Goal: Information Seeking & Learning: Learn about a topic

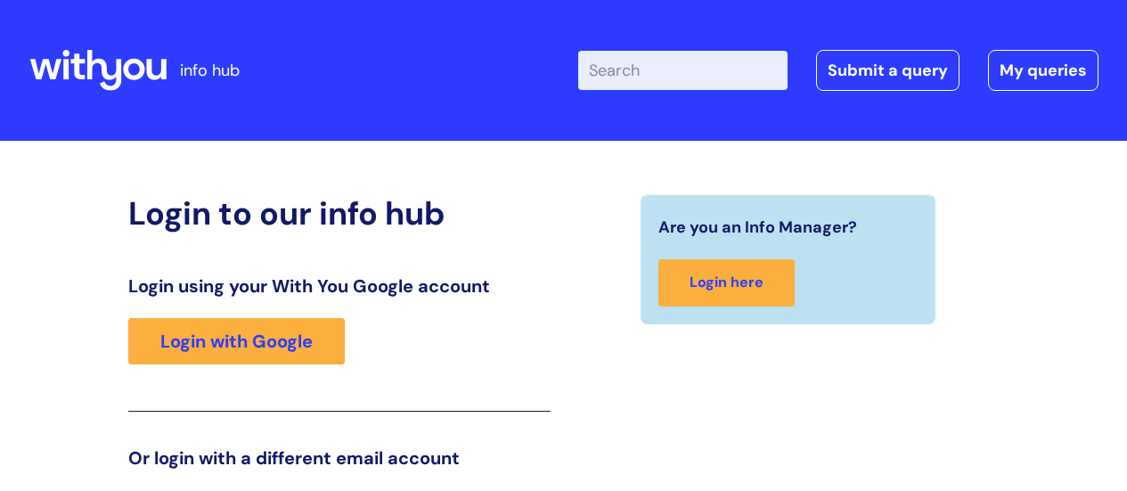
scroll to position [272, 0]
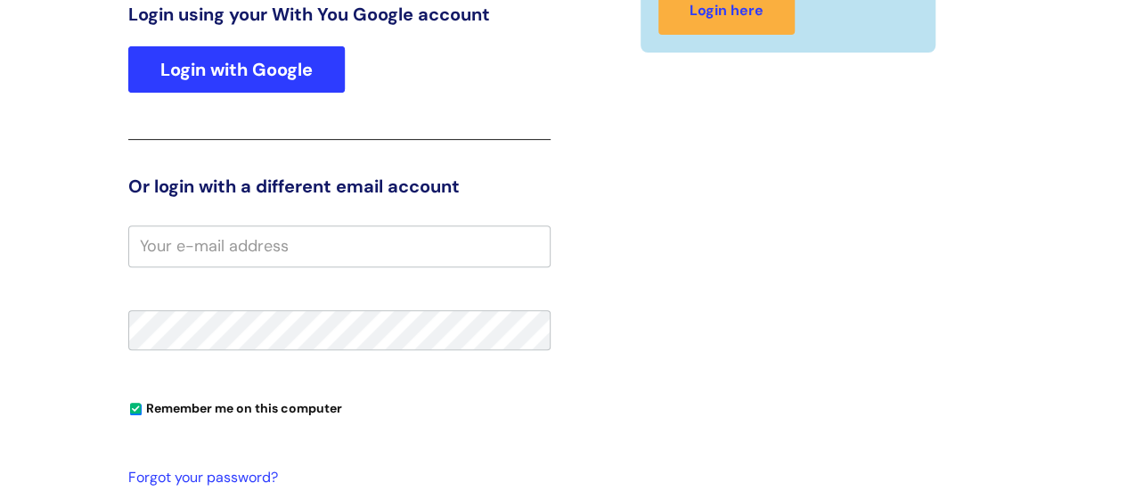
click at [248, 56] on link "Login with Google" at bounding box center [236, 69] width 217 height 46
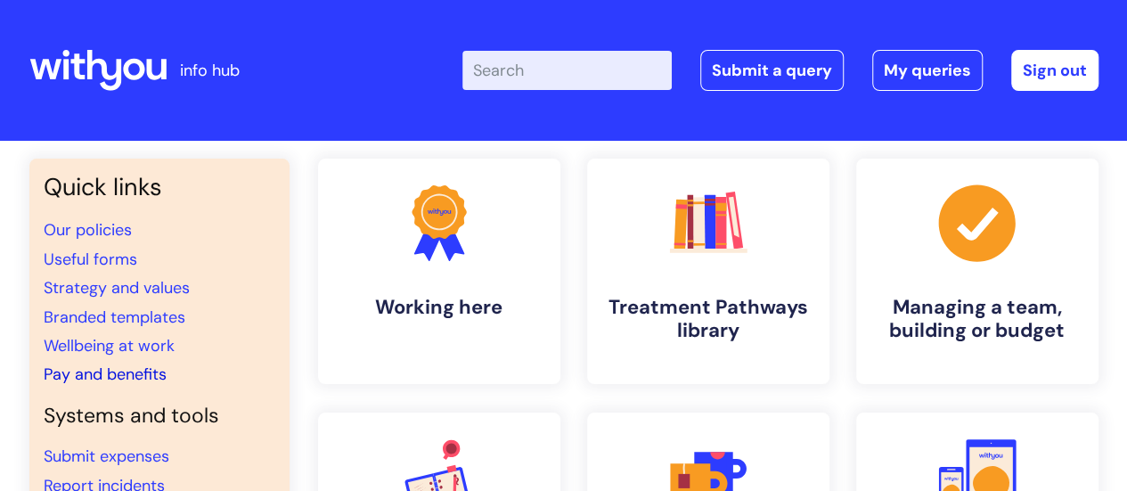
click at [139, 377] on link "Pay and benefits" at bounding box center [105, 374] width 123 height 21
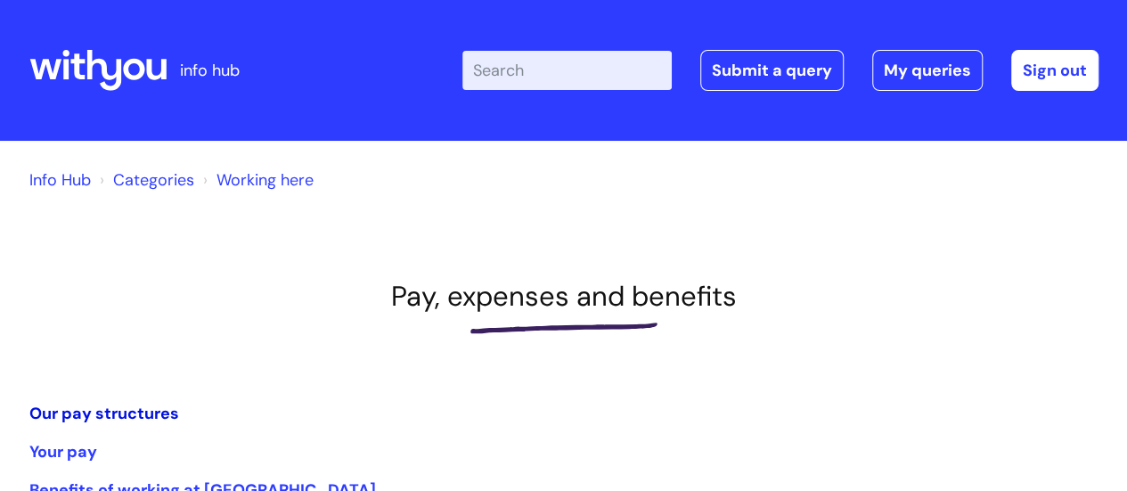
click at [150, 410] on link "Our pay structures" at bounding box center [104, 413] width 150 height 21
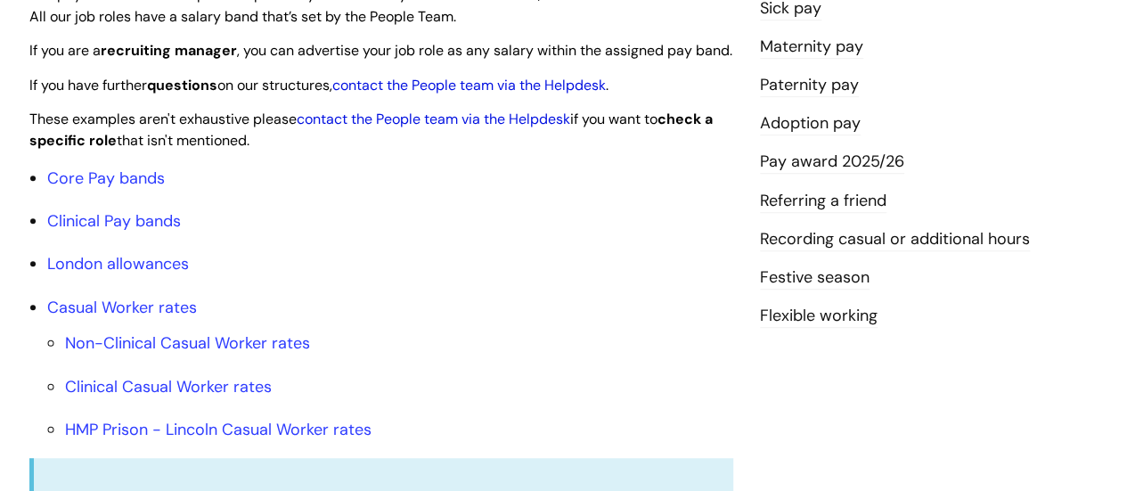
scroll to position [499, 0]
click at [141, 188] on link "Core Pay bands" at bounding box center [106, 177] width 118 height 21
click at [103, 188] on link "Core Pay bands" at bounding box center [106, 177] width 118 height 21
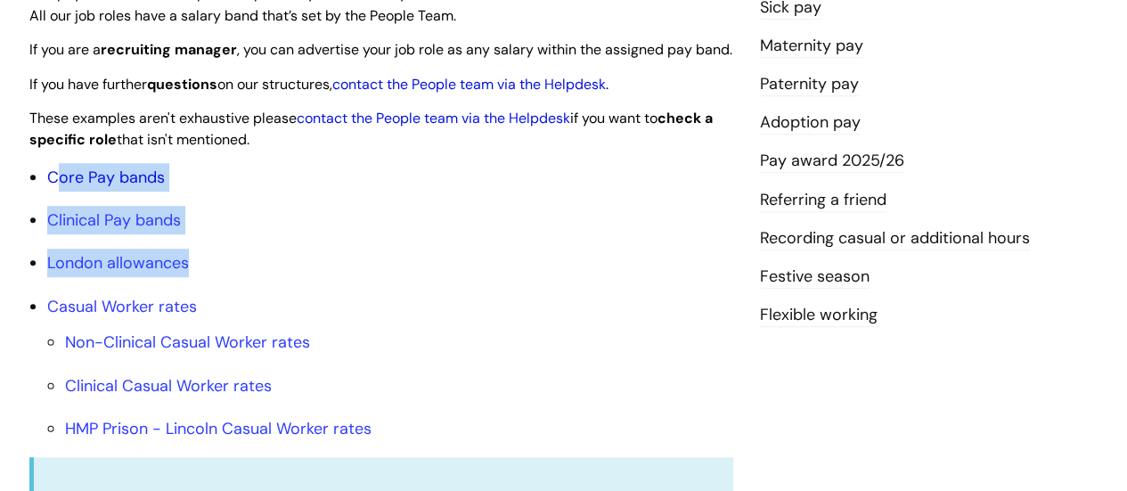
drag, startPoint x: 91, startPoint y: 341, endPoint x: 57, endPoint y: 199, distance: 146.5
click at [57, 199] on ul "Core Pay bands Clinical Pay bands London allowances Casual Worker rates Non-Cli…" at bounding box center [390, 303] width 686 height 281
click at [57, 188] on link "Core Pay bands" at bounding box center [106, 177] width 118 height 21
click at [299, 184] on li "Core Pay bands" at bounding box center [390, 177] width 686 height 29
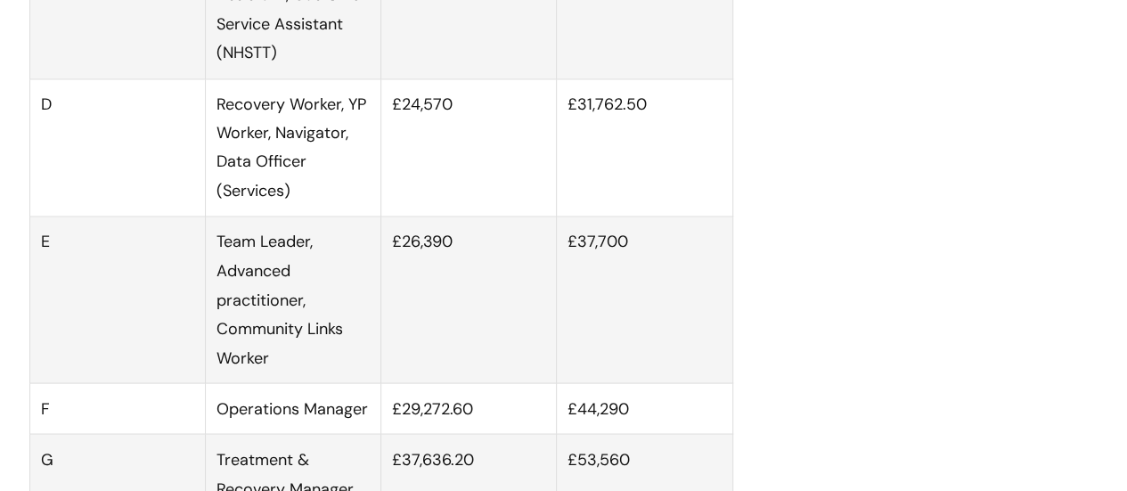
scroll to position [1425, 0]
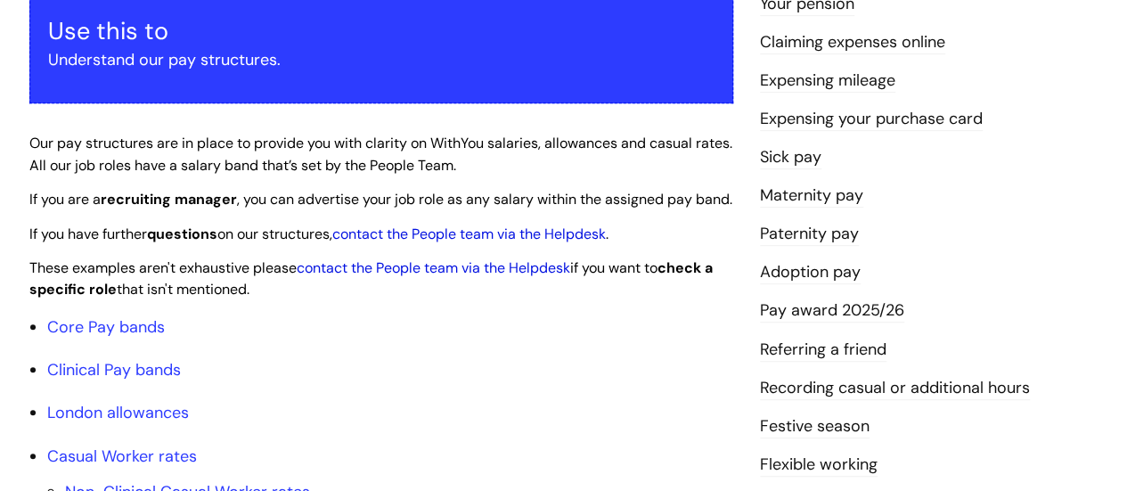
scroll to position [0, 0]
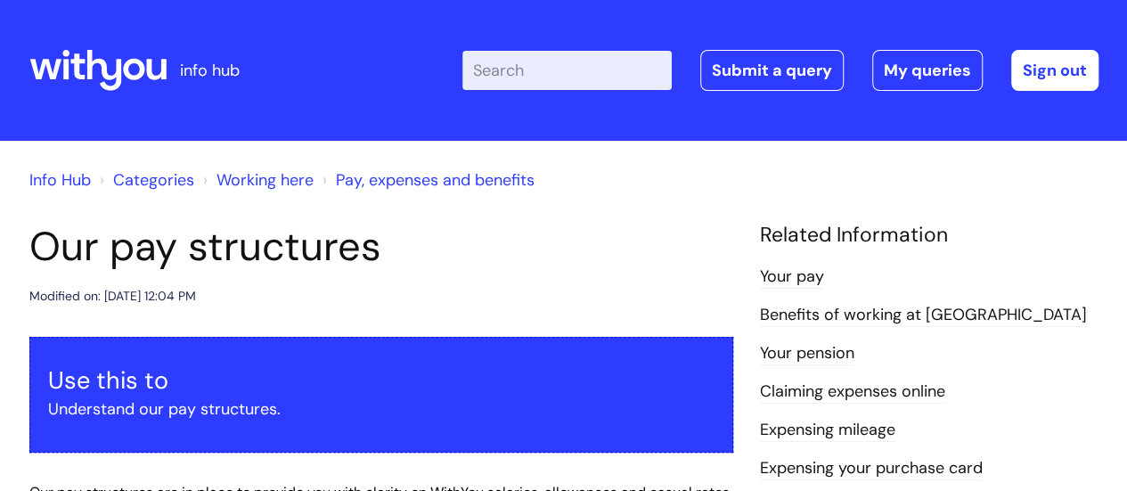
click at [788, 316] on link "Benefits of working at WithYou" at bounding box center [923, 315] width 327 height 23
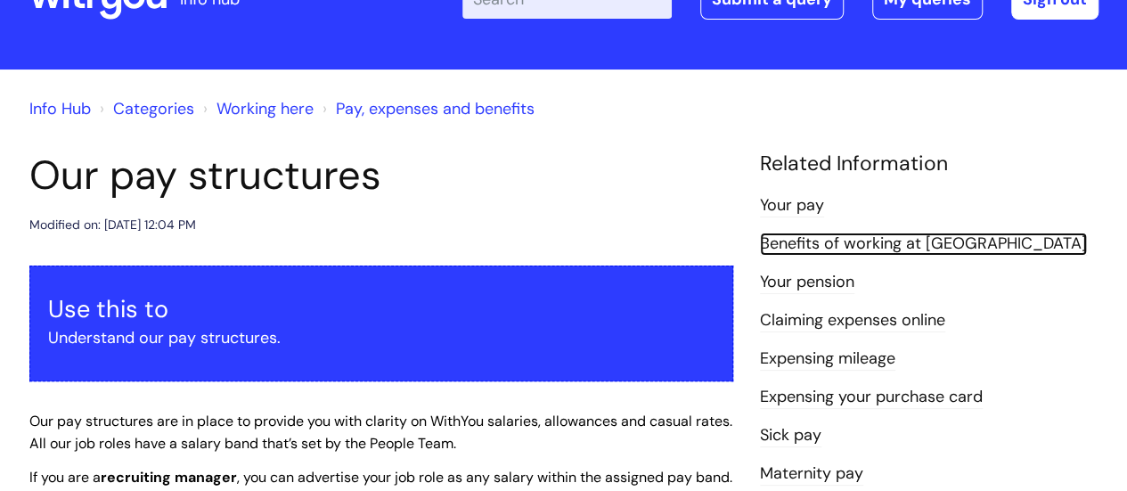
scroll to position [107, 0]
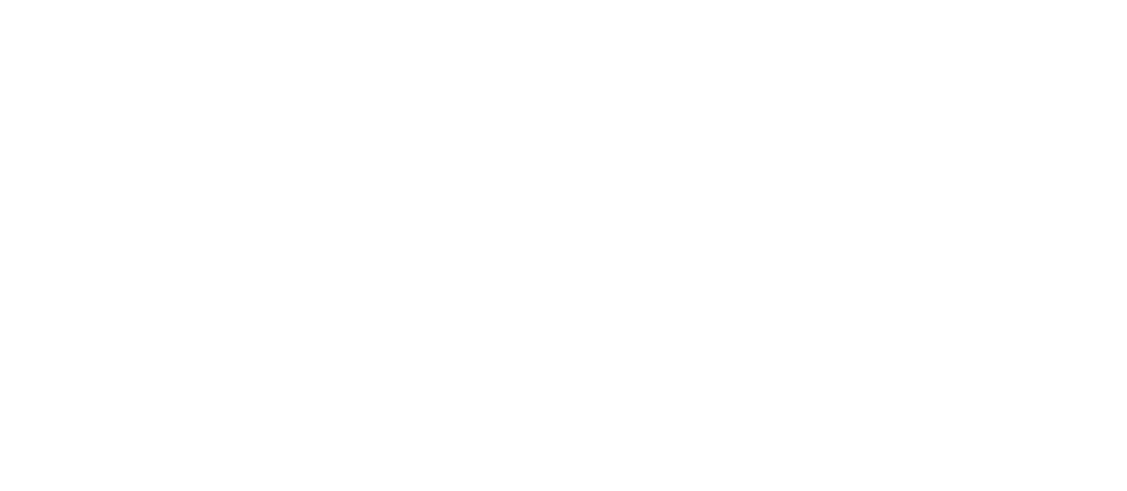
click at [0, 0] on html at bounding box center [0, 0] width 0 height 0
